Goal: Find specific page/section: Find specific page/section

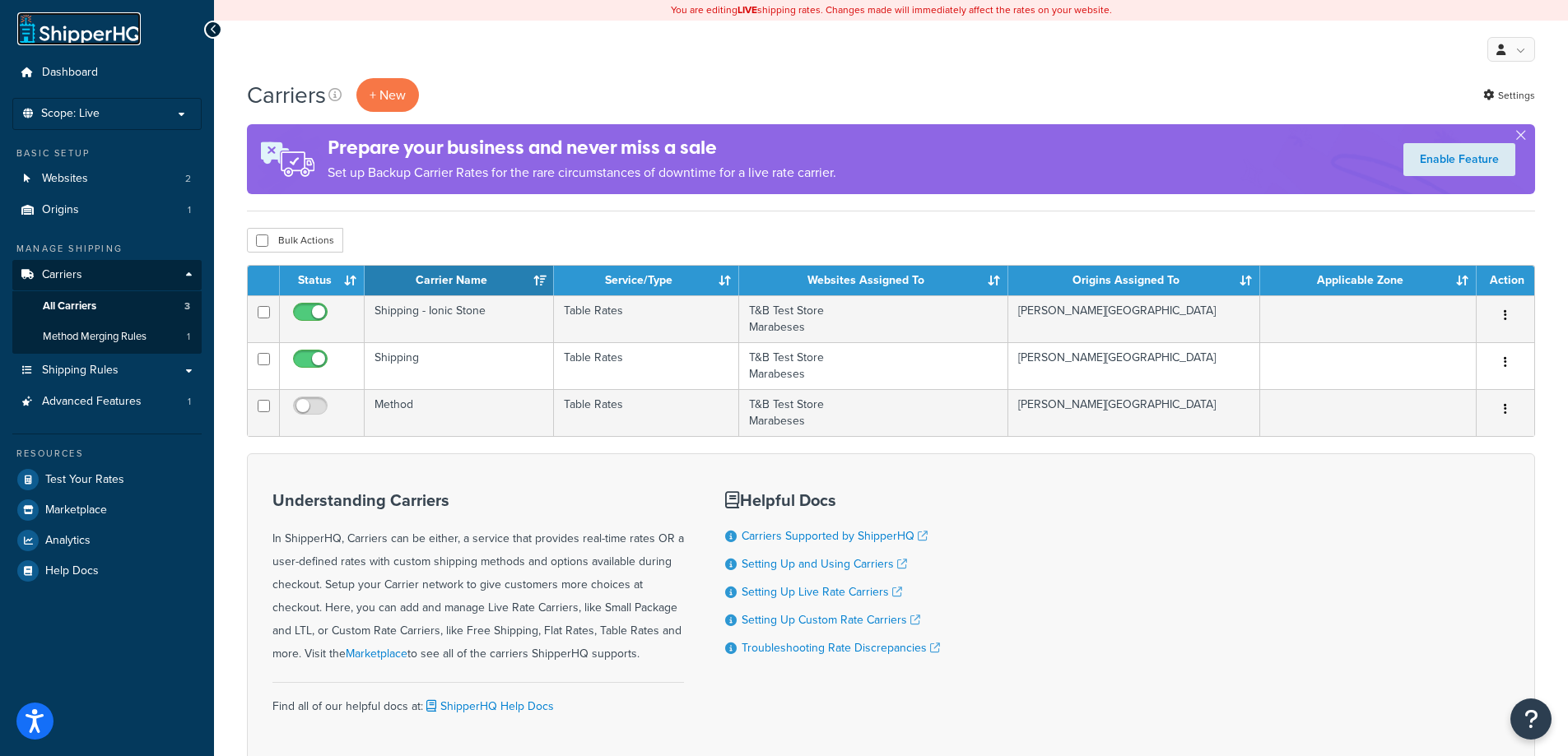
click at [111, 31] on link at bounding box center [79, 28] width 123 height 33
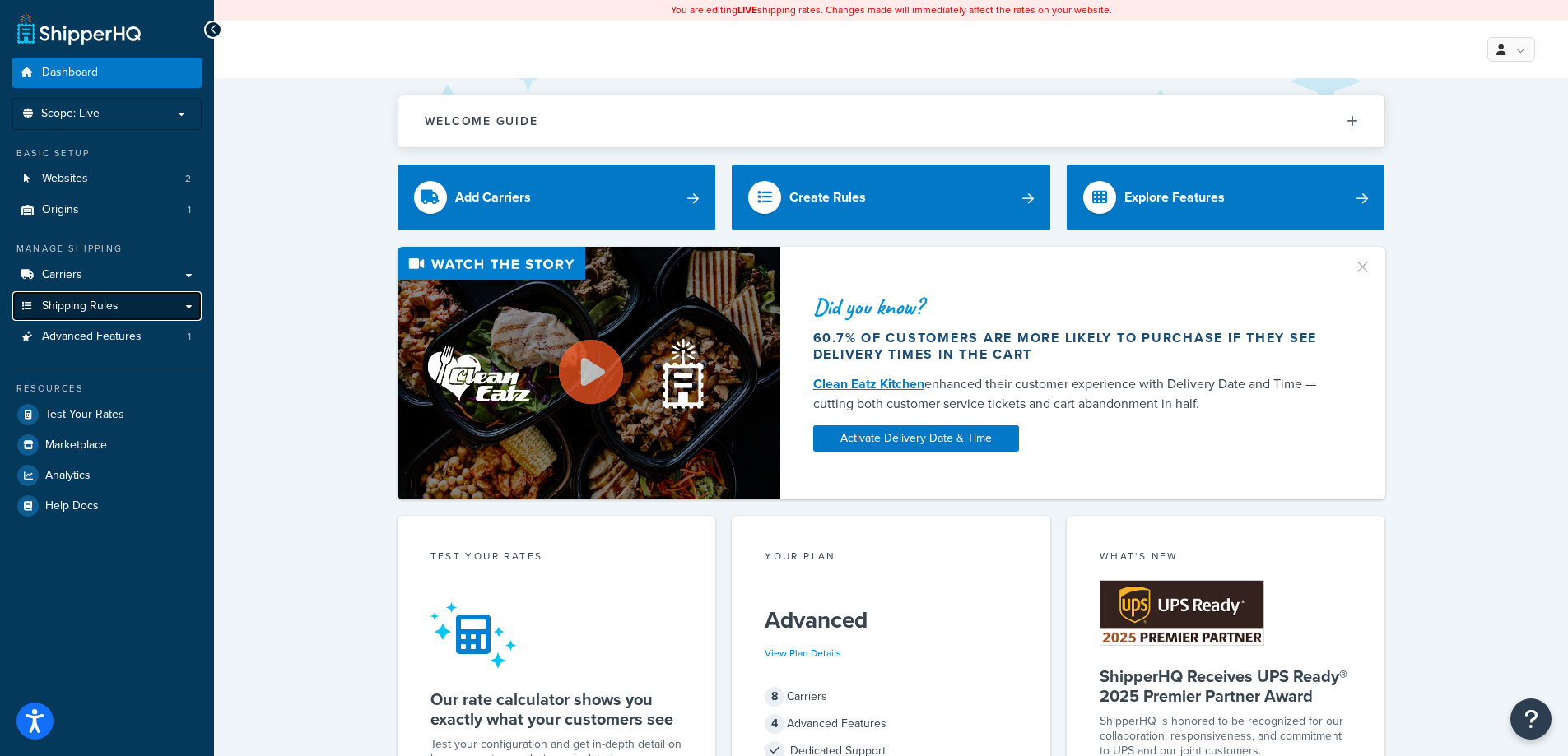
click at [157, 309] on link "Shipping Rules" at bounding box center [106, 307] width 189 height 30
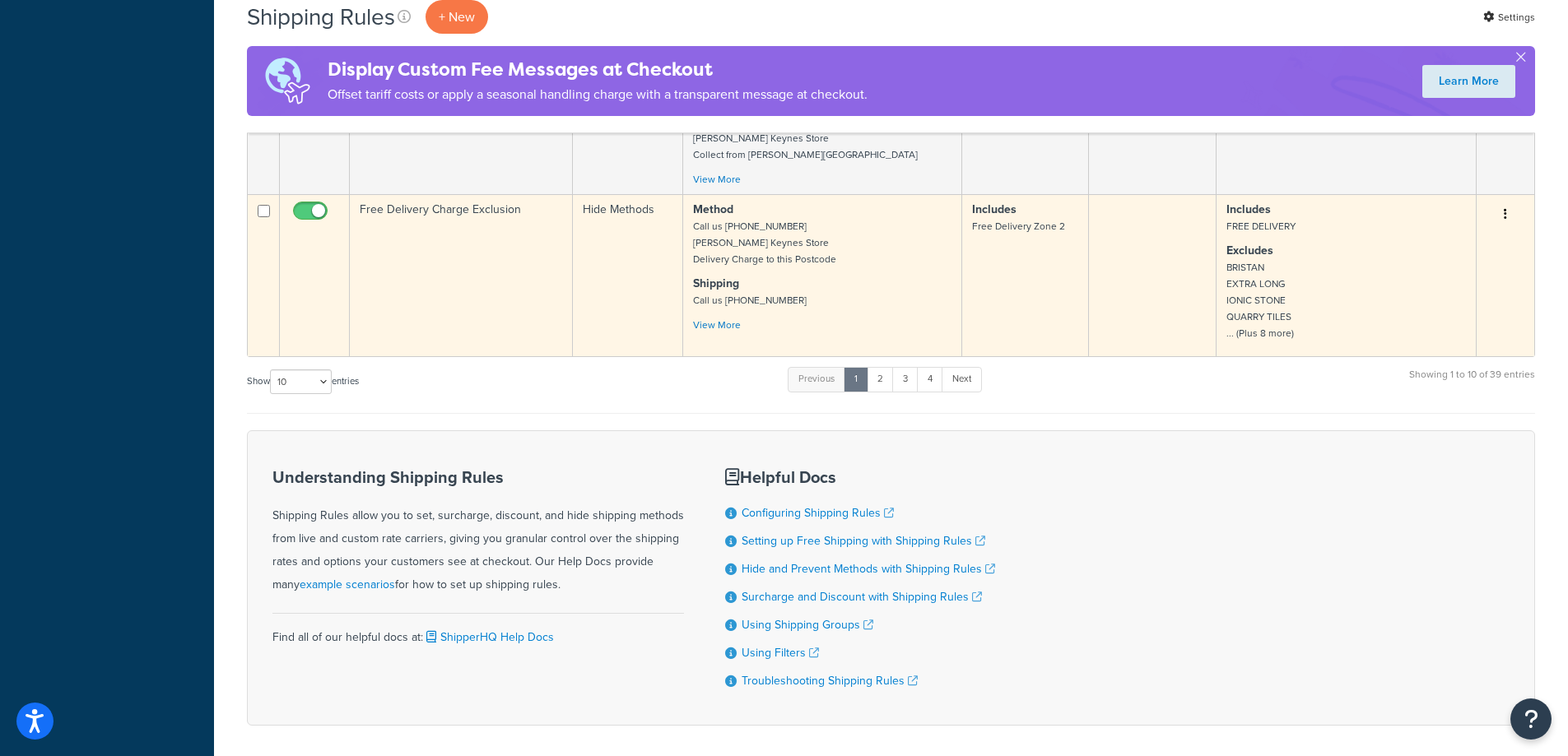
scroll to position [1317, 0]
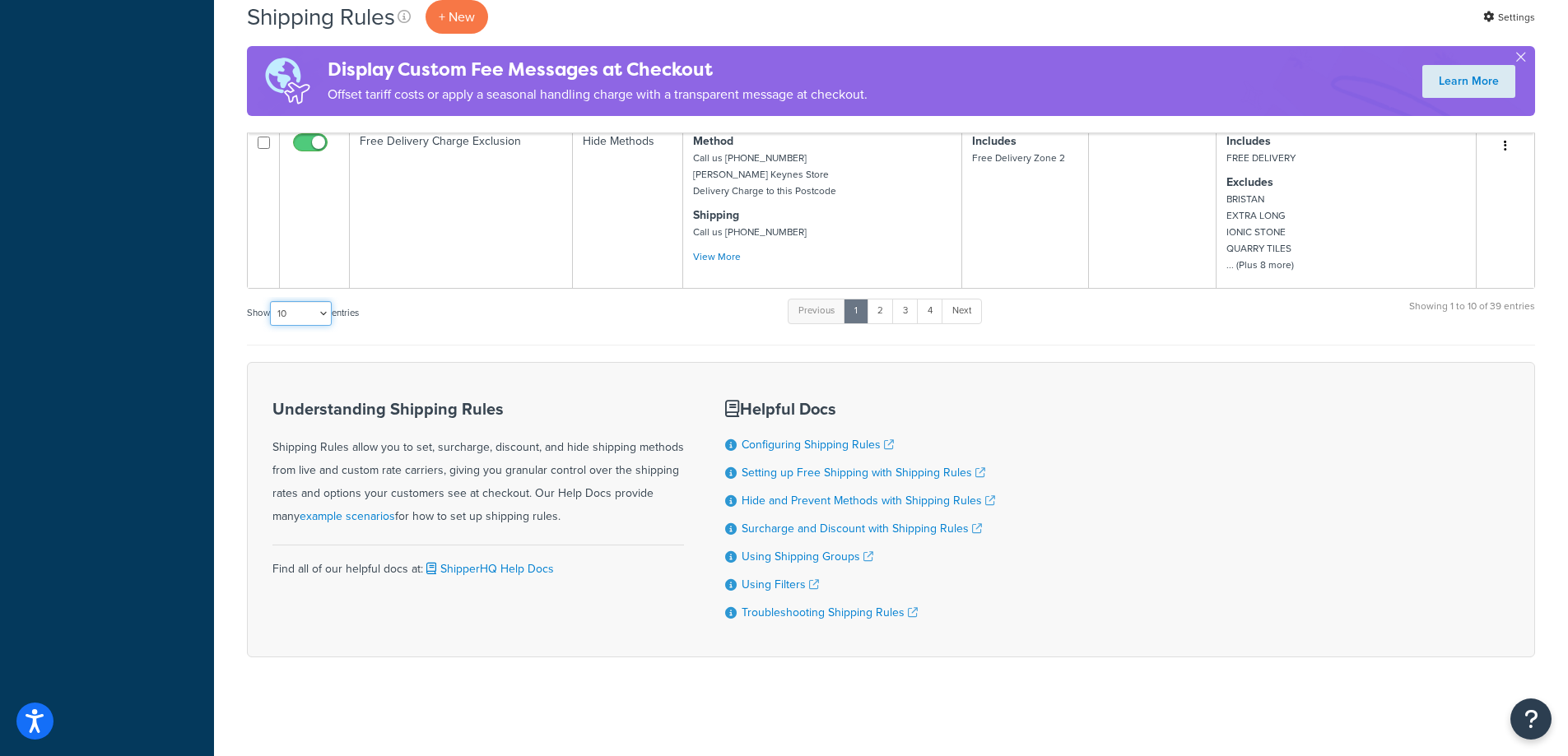
click at [327, 308] on select "10 15 25 50 100 1000" at bounding box center [300, 313] width 62 height 25
select select "50"
click at [272, 301] on select "10 15 25 50 100 1000" at bounding box center [300, 313] width 62 height 25
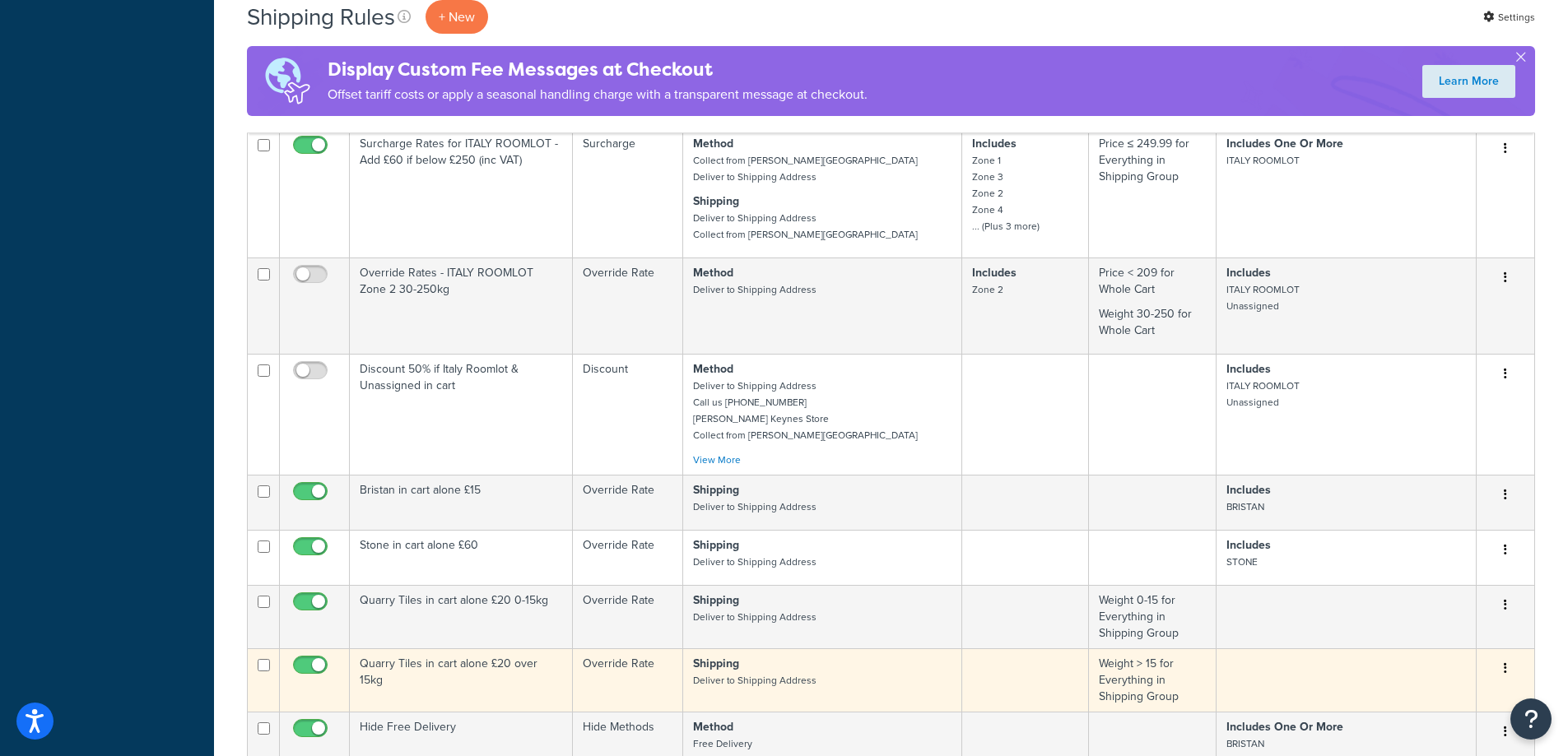
scroll to position [1920, 0]
